Goal: Information Seeking & Learning: Find contact information

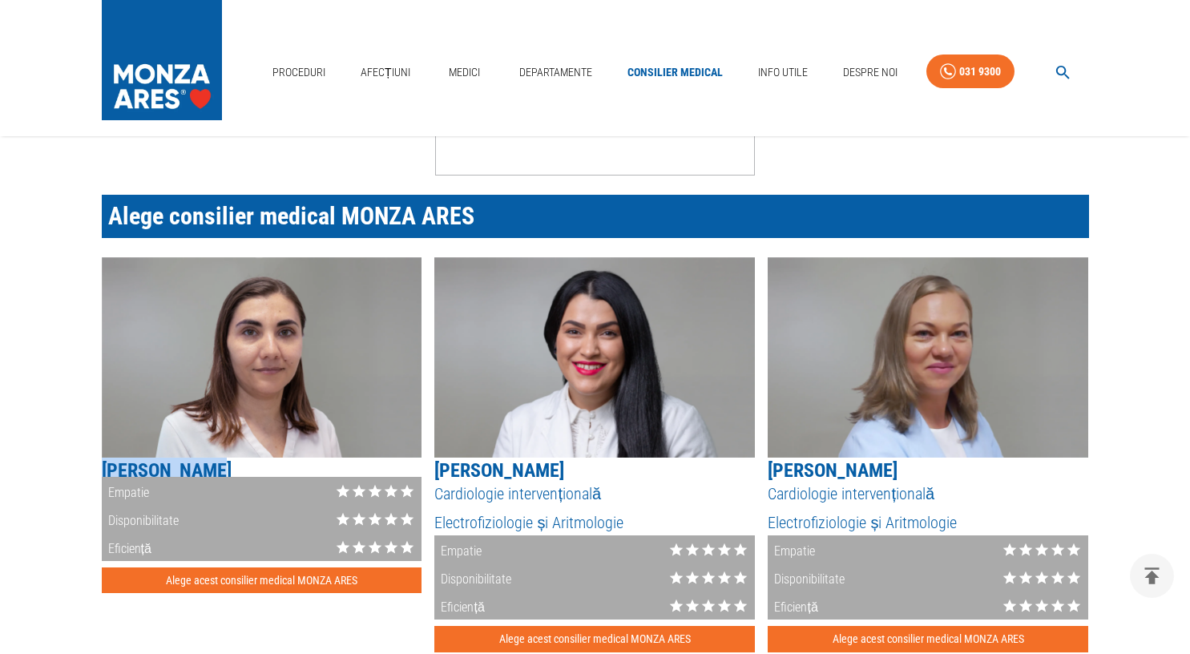
drag, startPoint x: 195, startPoint y: 473, endPoint x: 103, endPoint y: 475, distance: 91.4
click at [103, 475] on h5 "Alina Ioniță" at bounding box center [262, 471] width 321 height 26
copy h5 "Alina Ioniță"
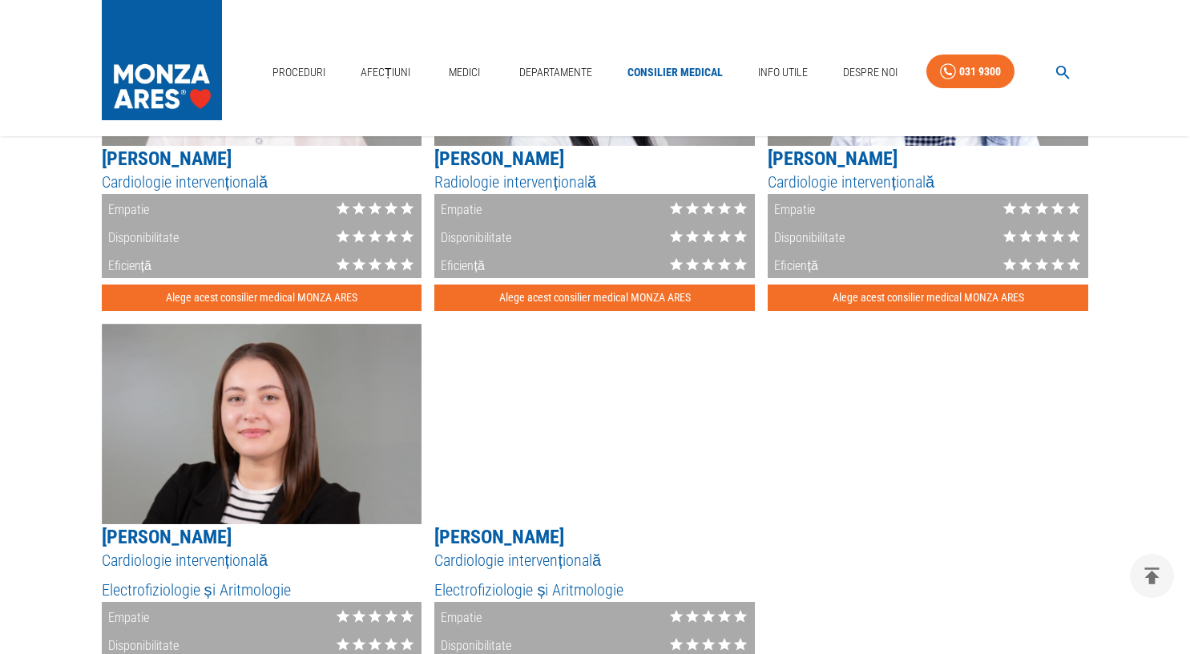
scroll to position [2084, 0]
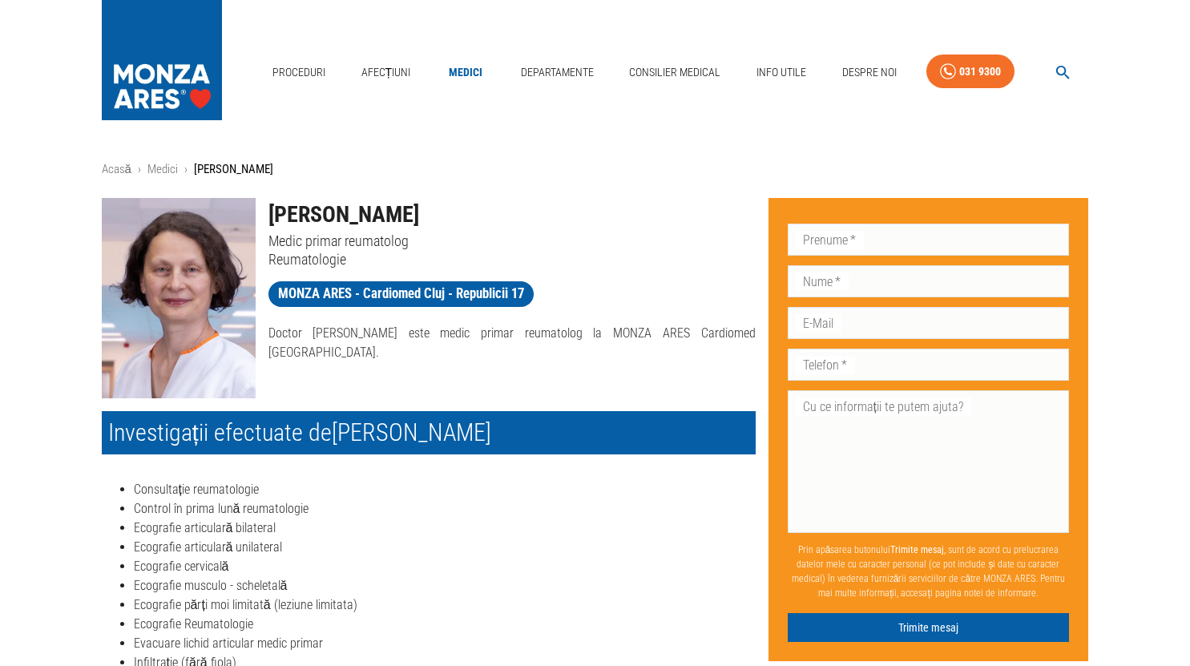
click at [1084, 71] on button "button" at bounding box center [1062, 72] width 51 height 31
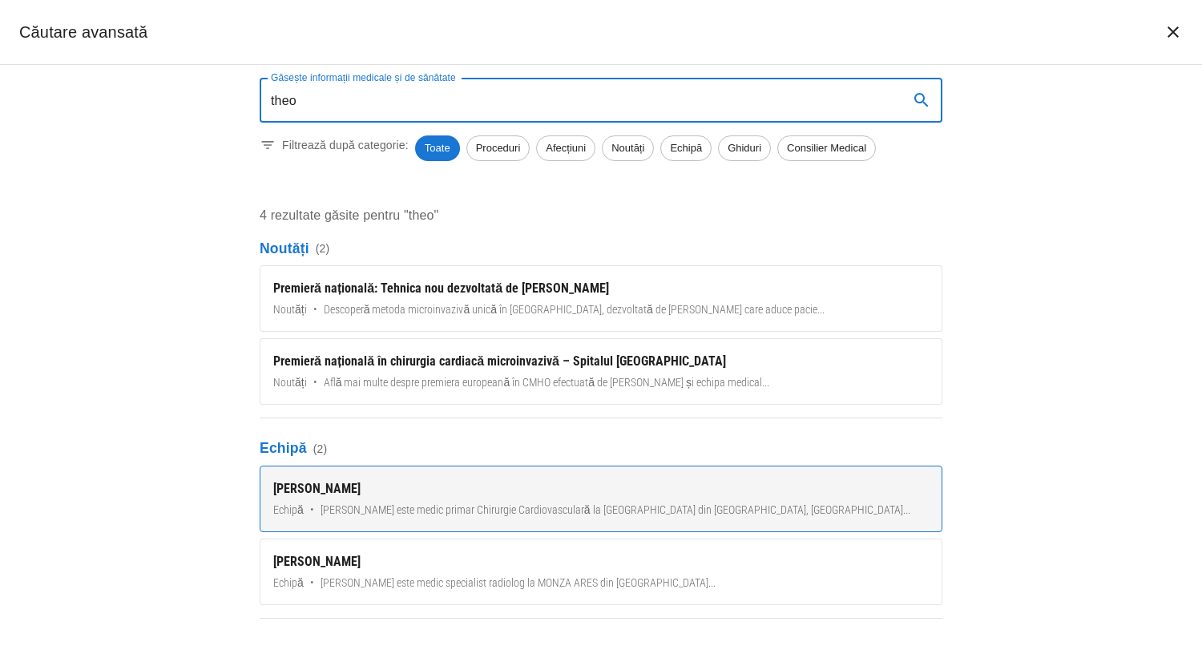
type input "theo"
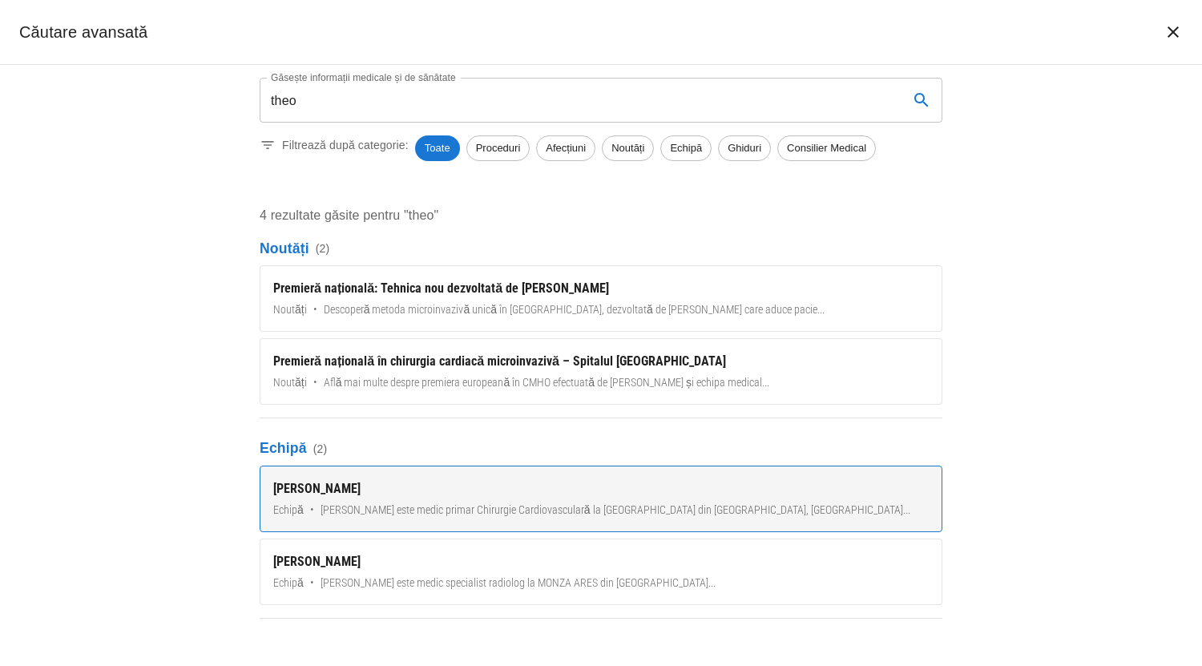
click at [547, 500] on link "[PERSON_NAME] Echipă • [PERSON_NAME] este medic primar Chirurgie Cardiovascular…" at bounding box center [601, 499] width 683 height 67
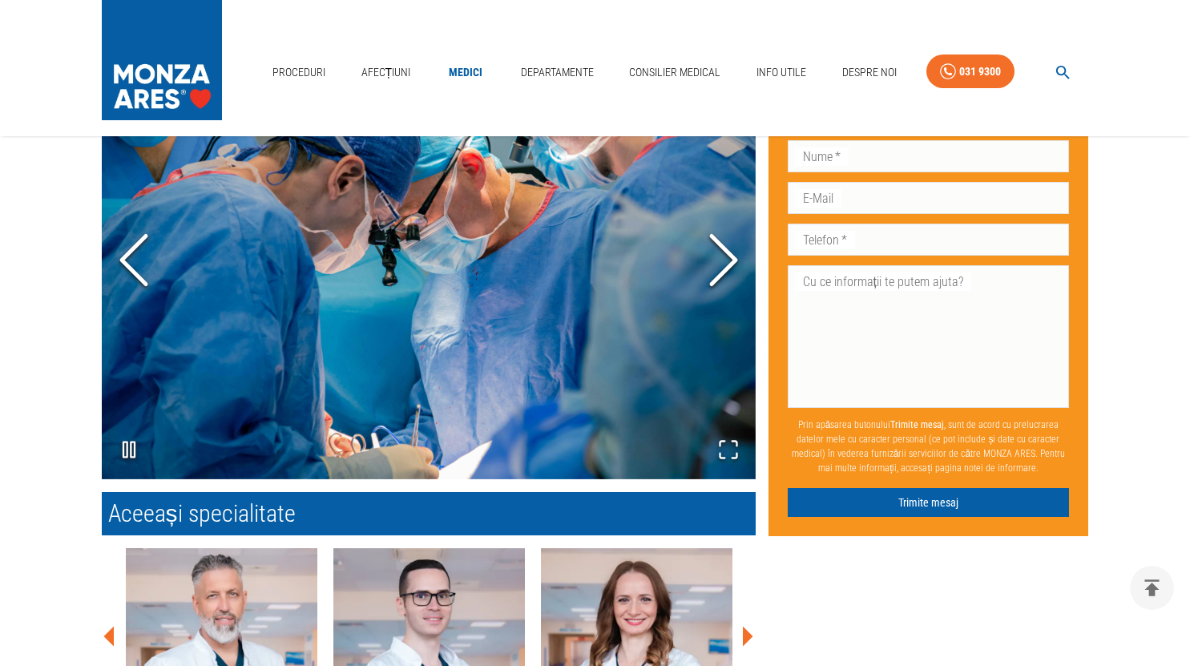
scroll to position [1629, 0]
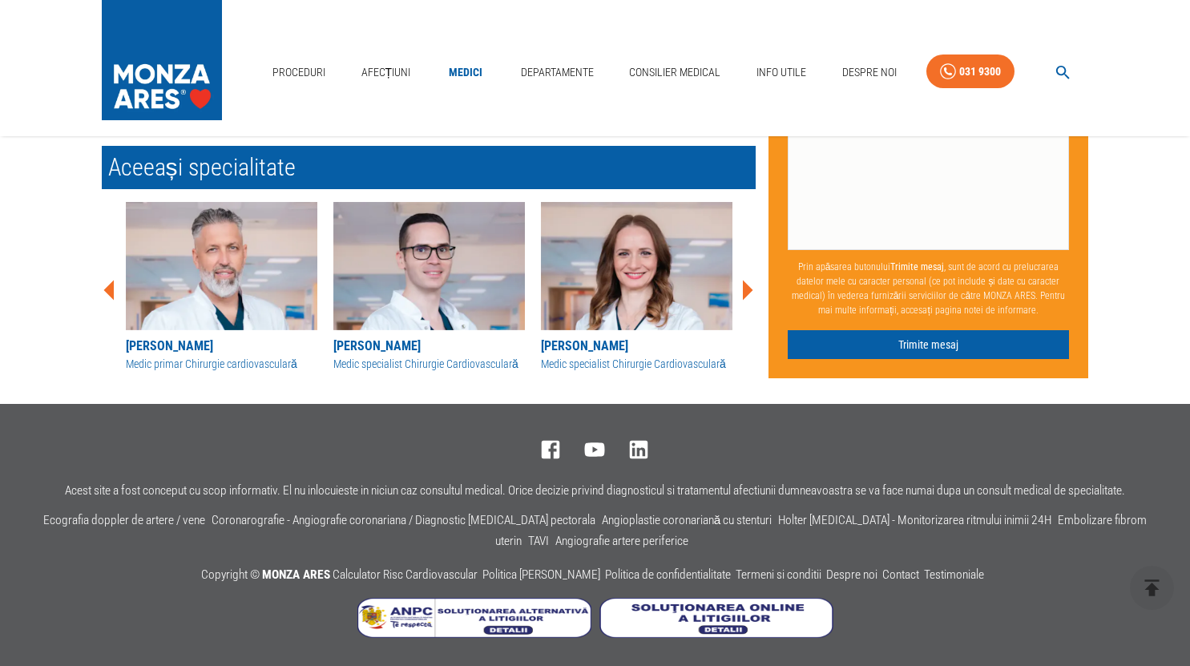
click at [747, 285] on icon at bounding box center [748, 290] width 10 height 20
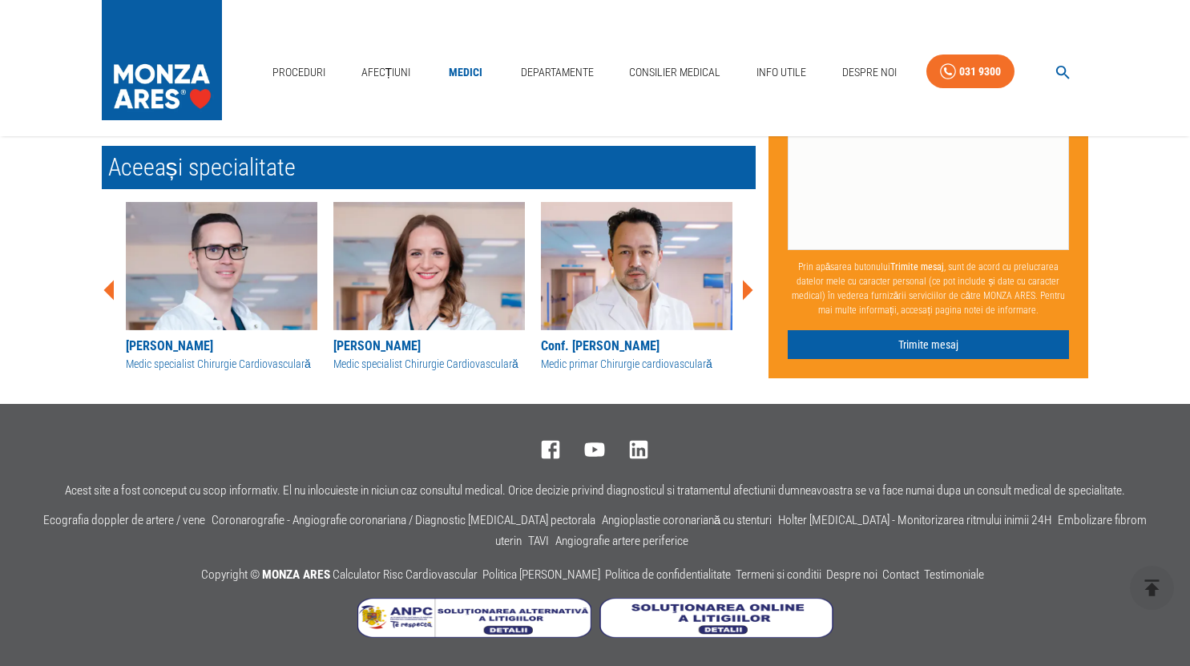
click at [747, 285] on icon at bounding box center [748, 290] width 10 height 20
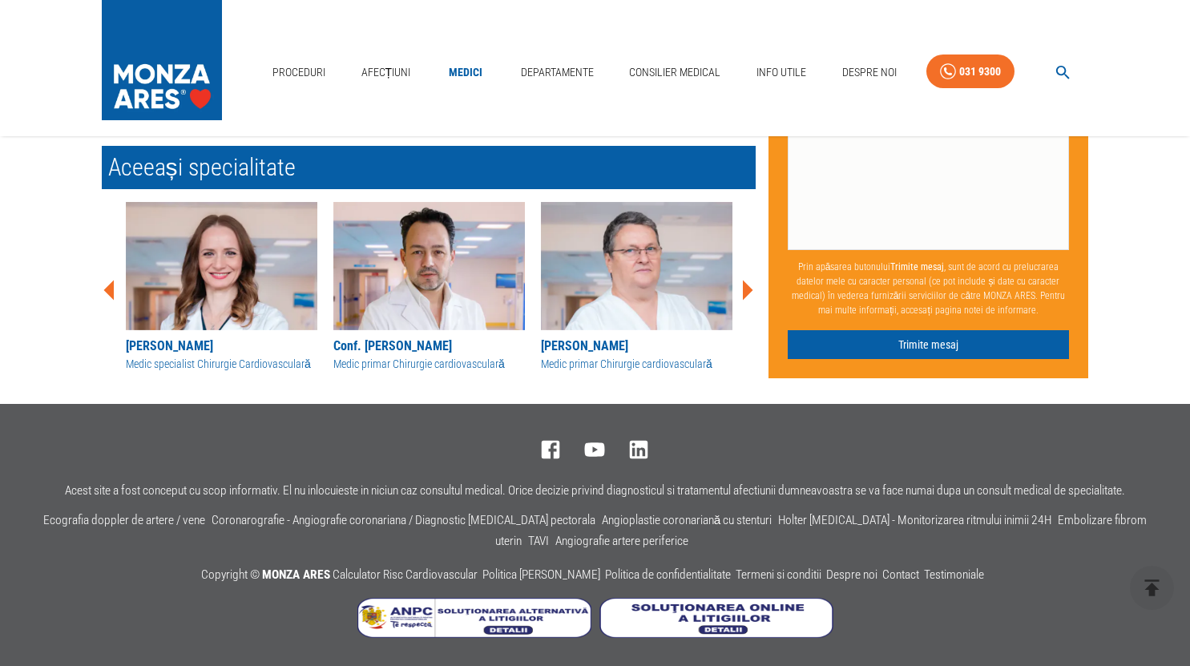
click at [747, 285] on icon at bounding box center [748, 290] width 10 height 20
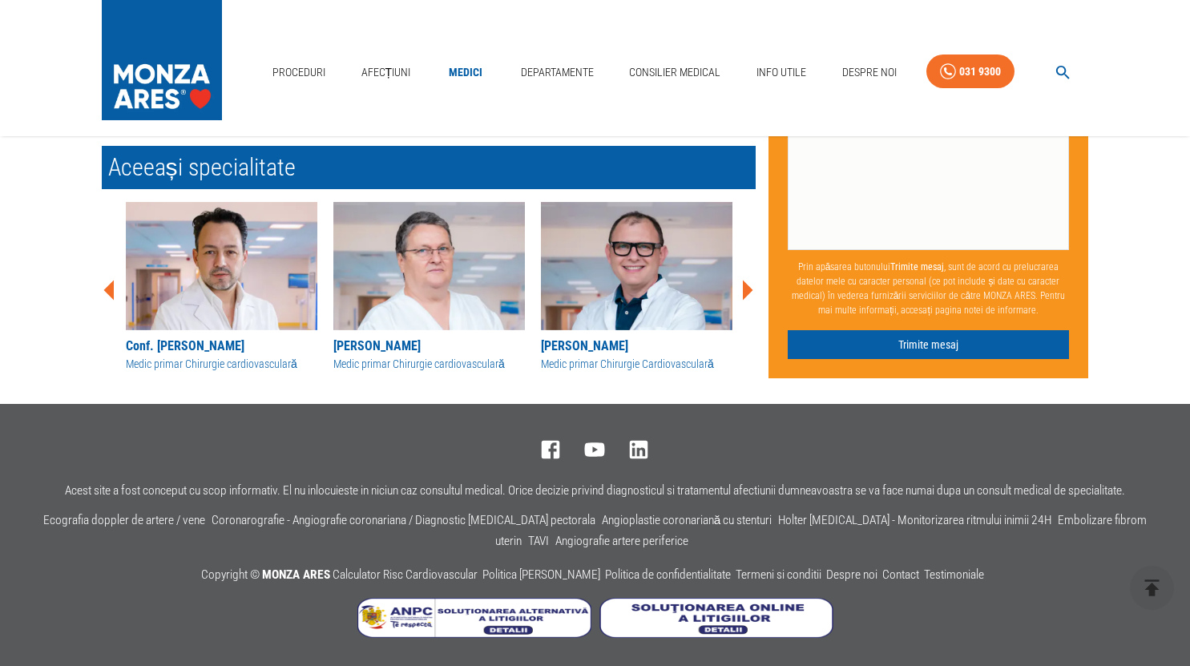
click at [747, 285] on icon at bounding box center [748, 290] width 10 height 20
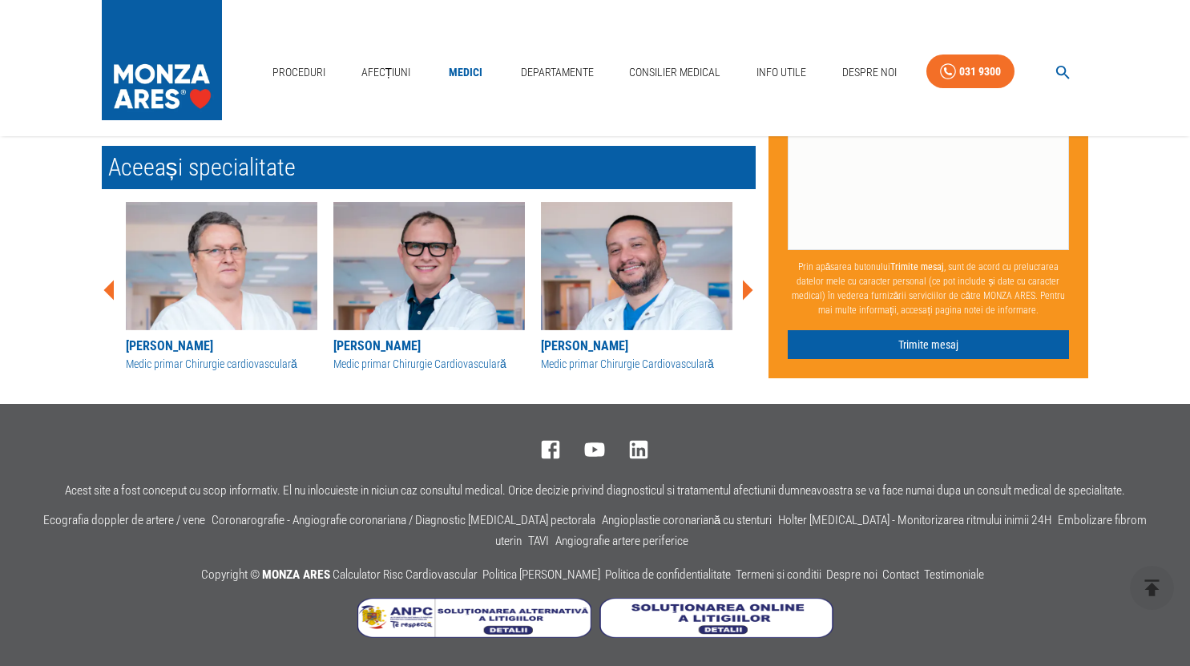
click at [747, 285] on icon at bounding box center [748, 290] width 10 height 20
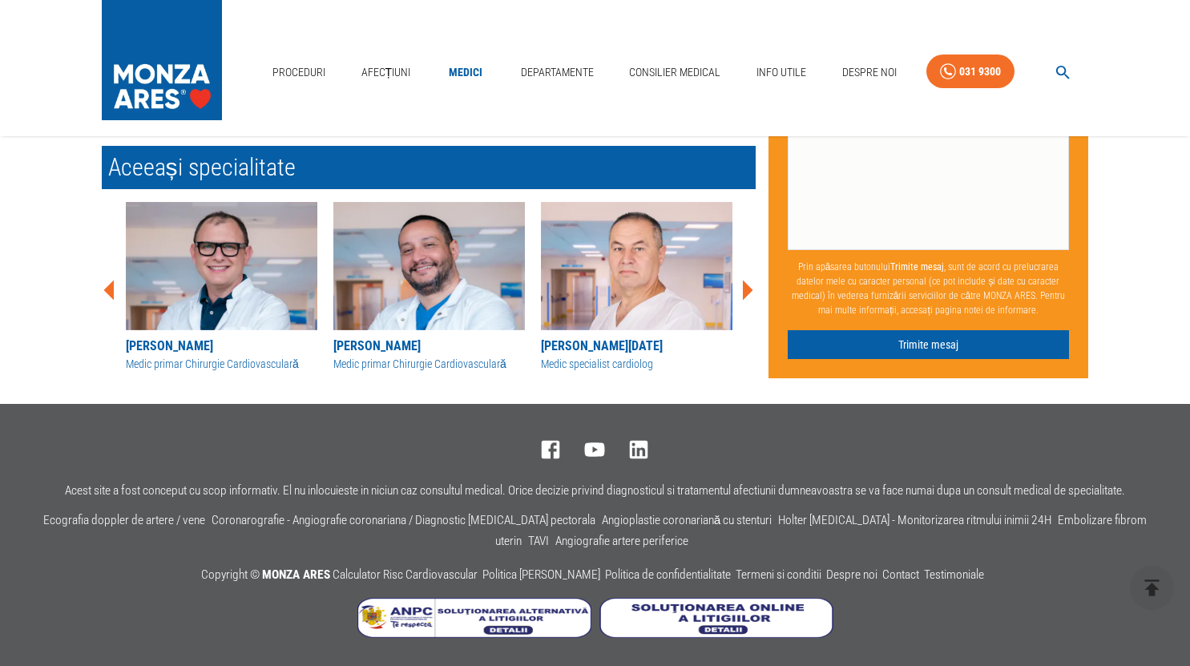
click at [747, 285] on icon at bounding box center [748, 290] width 10 height 20
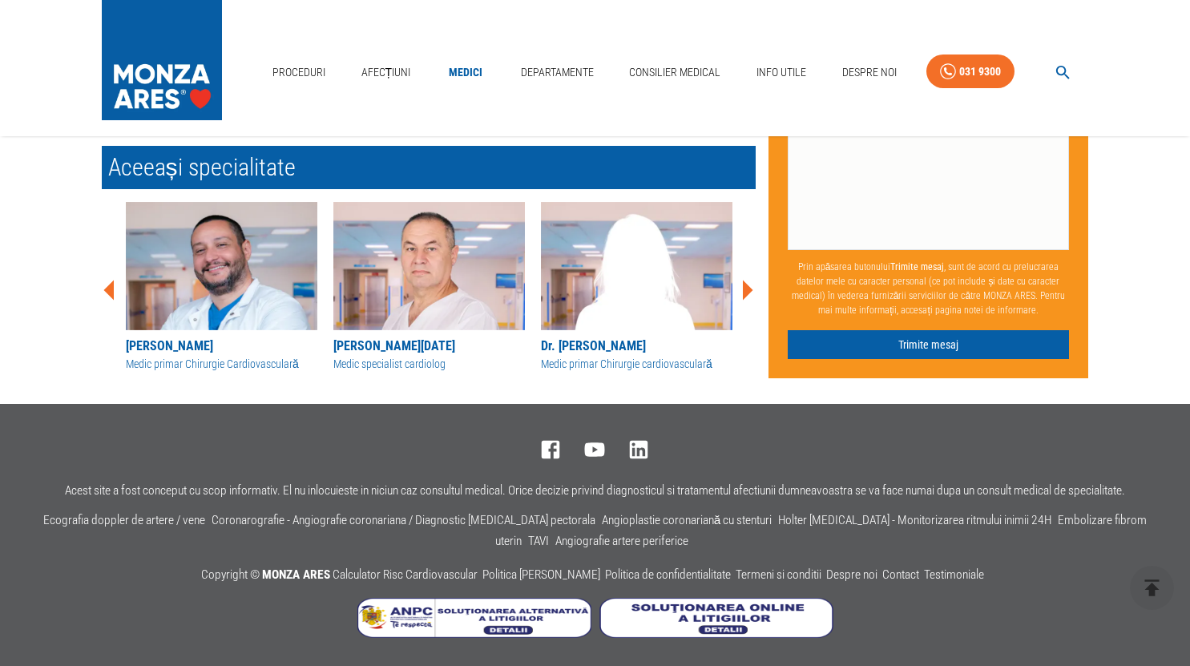
click at [747, 285] on icon at bounding box center [748, 290] width 10 height 20
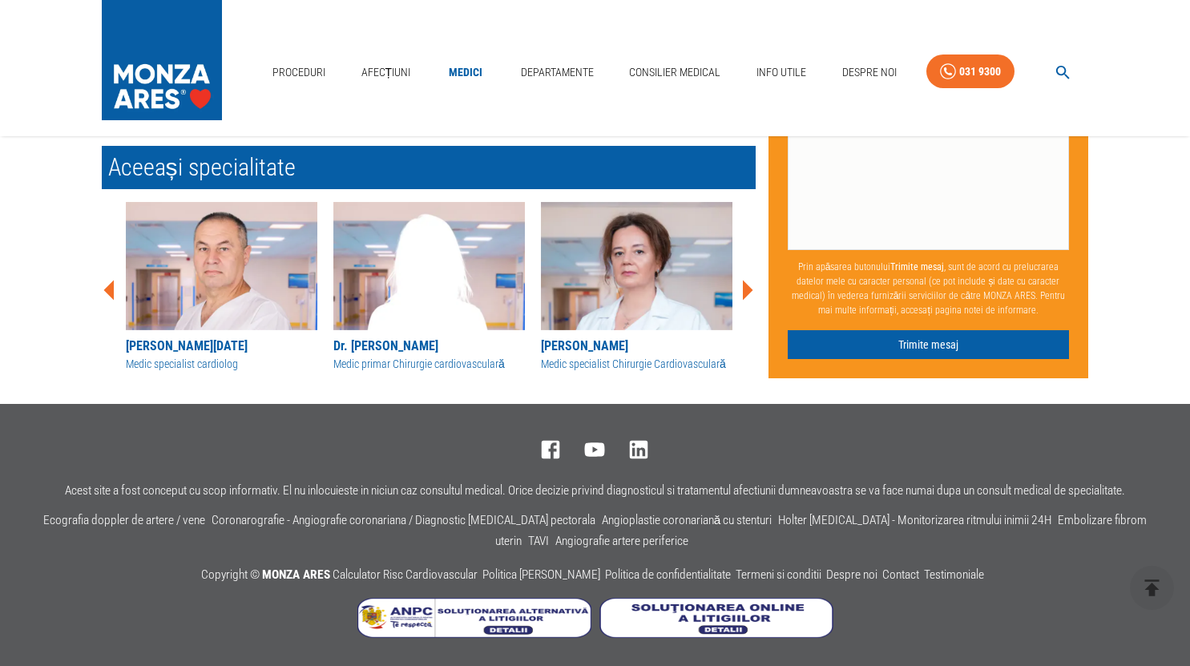
click at [627, 289] on img at bounding box center [637, 266] width 192 height 128
